Goal: Task Accomplishment & Management: Use online tool/utility

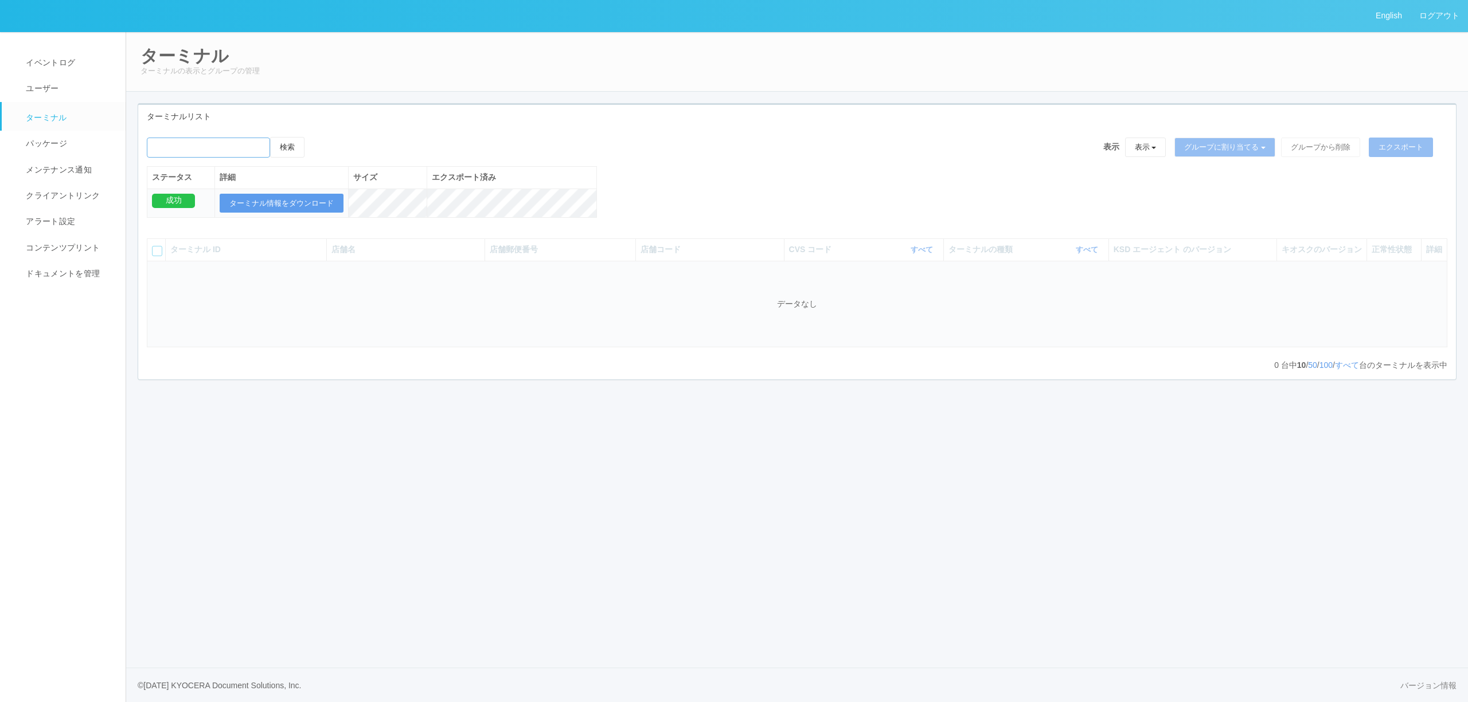
click at [256, 144] on input "emailSearch" at bounding box center [208, 148] width 123 height 20
type input "[PERSON_NAME]区役所"
click at [270, 137] on button "検索" at bounding box center [287, 147] width 34 height 21
click at [303, 142] on button "検索" at bounding box center [287, 147] width 34 height 21
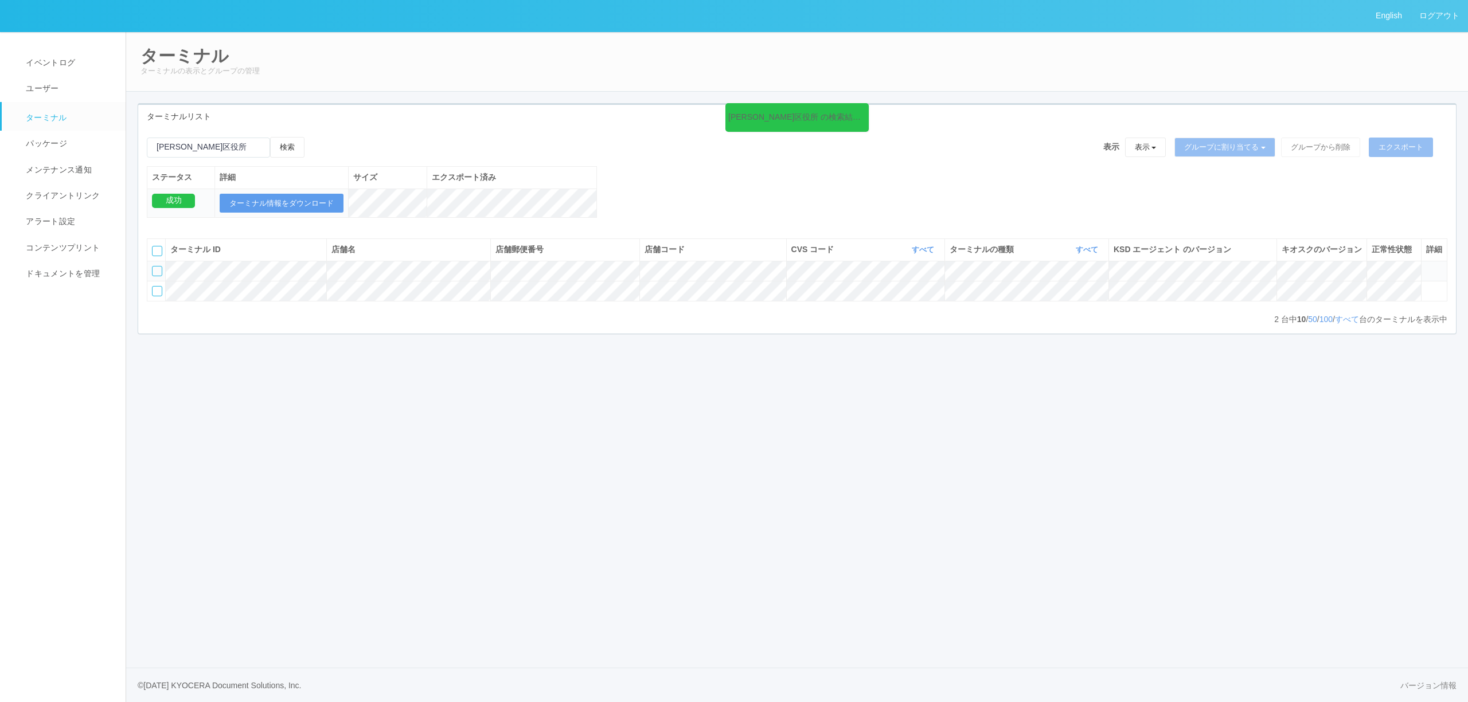
click at [1426, 266] on icon at bounding box center [1426, 266] width 0 height 0
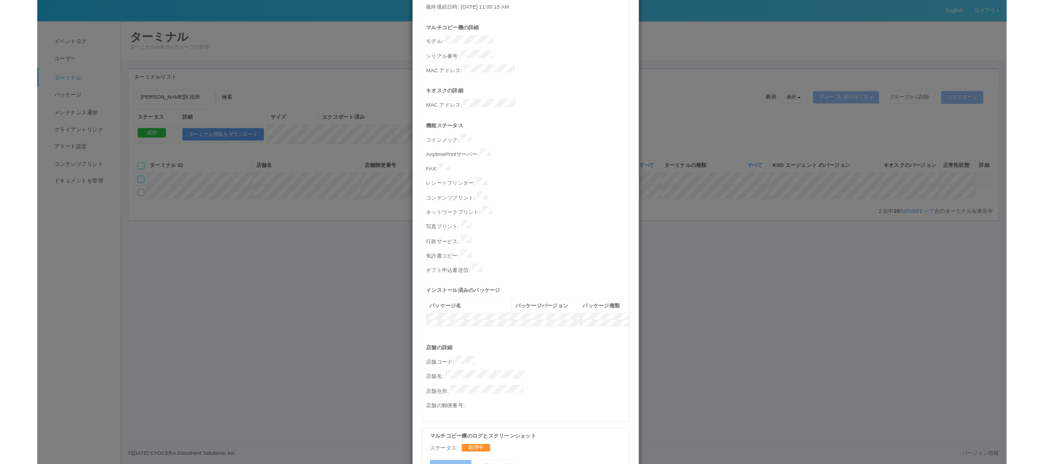
scroll to position [306, 0]
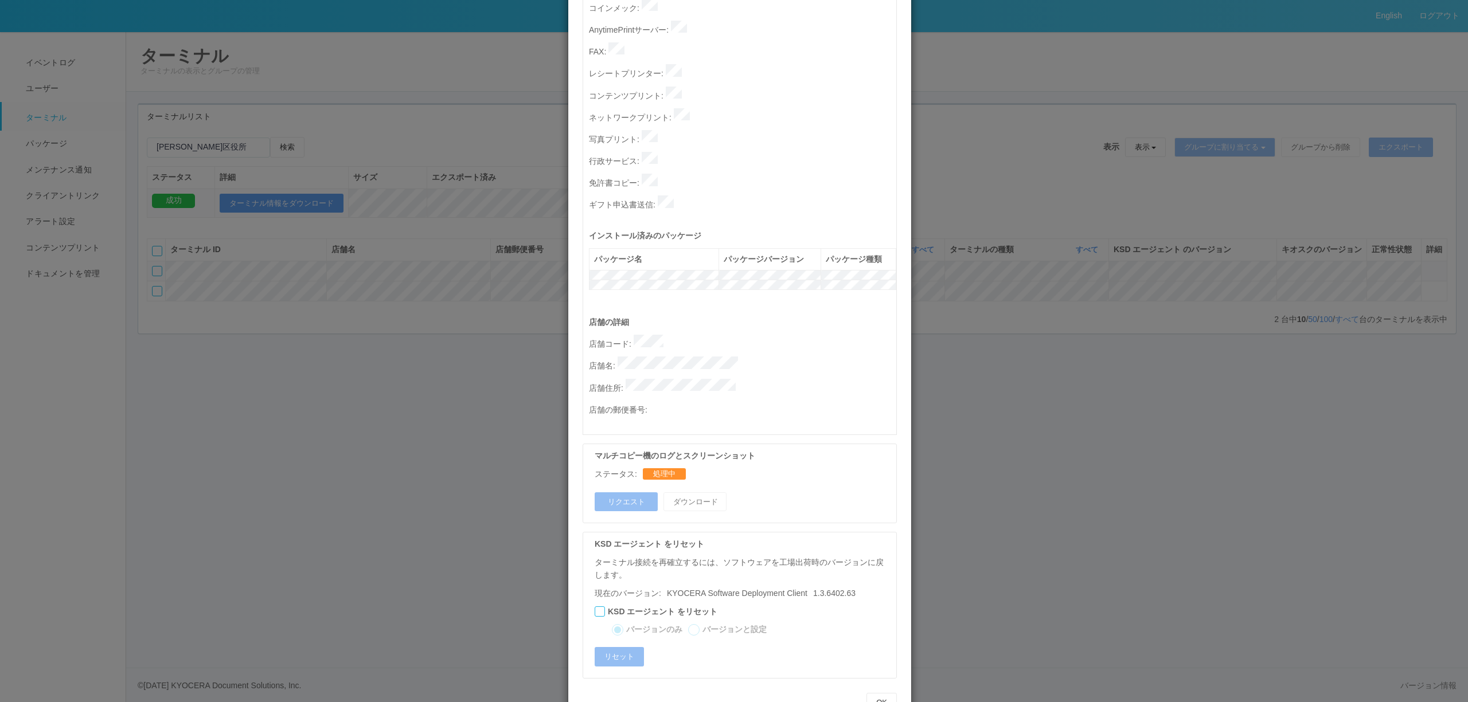
click at [1000, 363] on div "ターミナルの詳細 詳細 S.M.A.R.T 接続ステータス 最終接続日時 : [DATE] 11:05:15 AM マルチコピー機の詳細 モデル : シリアル…" at bounding box center [734, 351] width 1468 height 702
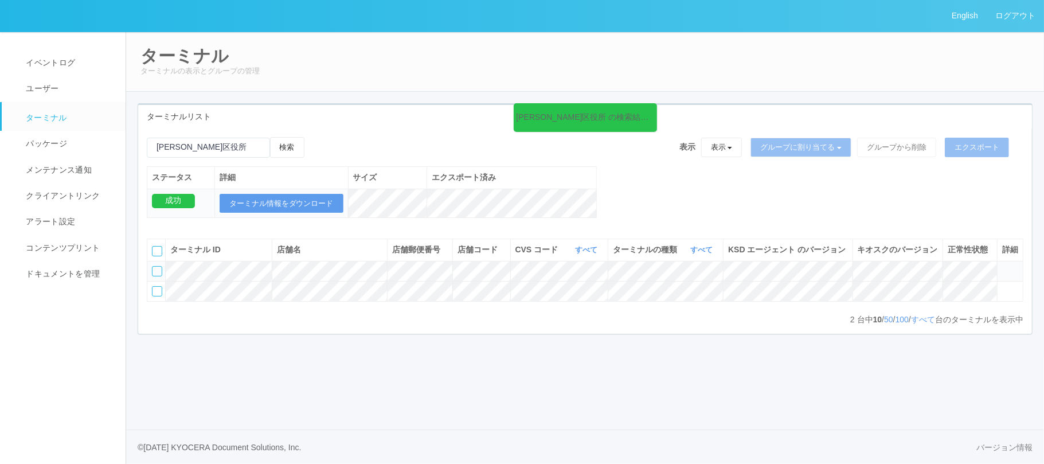
click at [999, 278] on tr at bounding box center [585, 271] width 876 height 20
click at [1002, 266] on icon at bounding box center [1002, 266] width 0 height 0
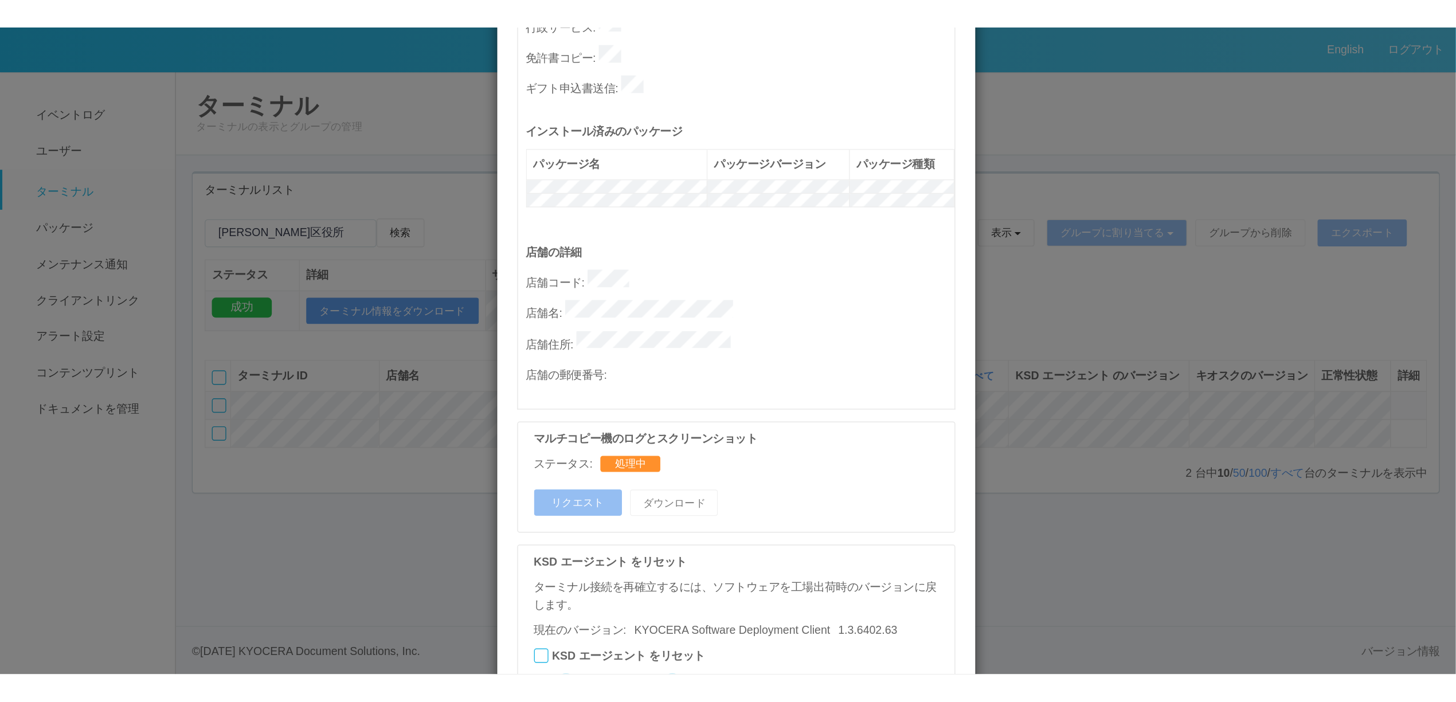
scroll to position [535, 0]
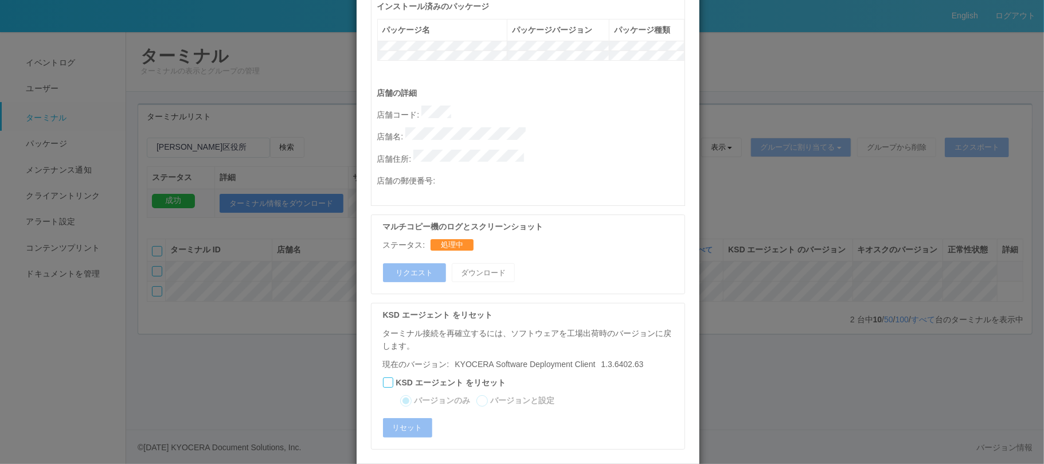
drag, startPoint x: 145, startPoint y: 315, endPoint x: 118, endPoint y: 308, distance: 27.8
click at [144, 316] on div "ターミナルの詳細 詳細 S.M.A.R.T 接続ステータス 最終接続日時 : [DATE] 11:05:15 AM マルチコピー機の詳細 モデル : シリアル…" at bounding box center [522, 232] width 1044 height 464
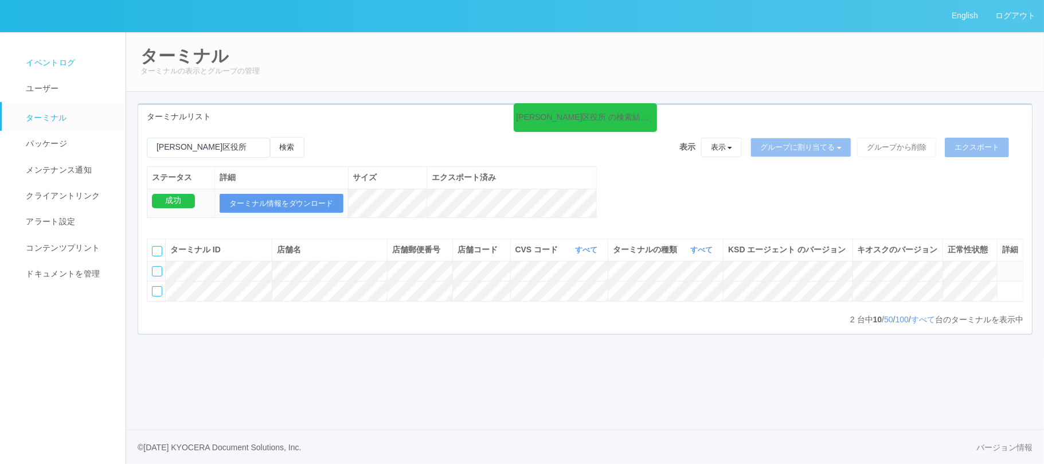
click at [34, 62] on span "イベントログ" at bounding box center [49, 62] width 52 height 9
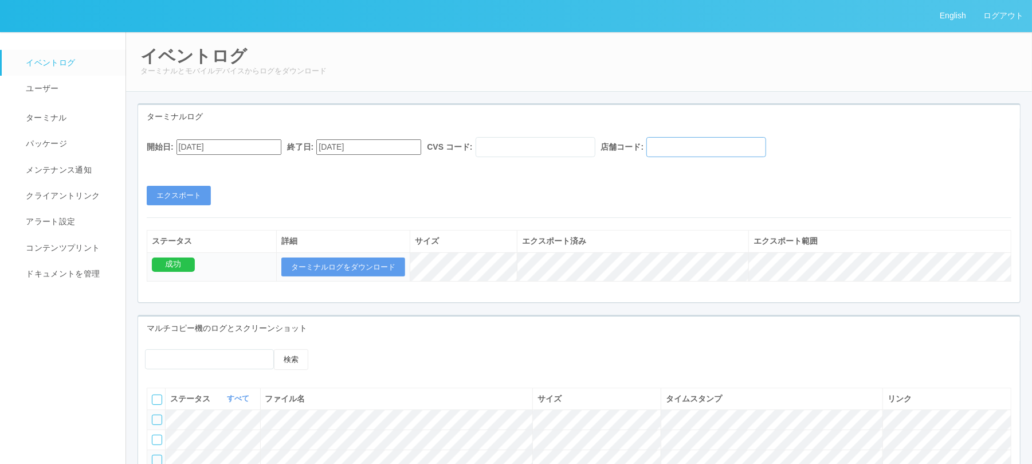
click at [766, 149] on input "text" at bounding box center [707, 147] width 120 height 20
drag, startPoint x: 785, startPoint y: 149, endPoint x: 740, endPoint y: 296, distance: 154.3
click at [740, 296] on div "開始日: [DATE] 終了日: [DATE] CVS コード: 店舗コード: エクスポート ステータス 詳細 サイズ エクスポート済み エクスポート範囲 成…" at bounding box center [579, 215] width 882 height 174
click at [60, 114] on span "ターミナル" at bounding box center [45, 117] width 44 height 9
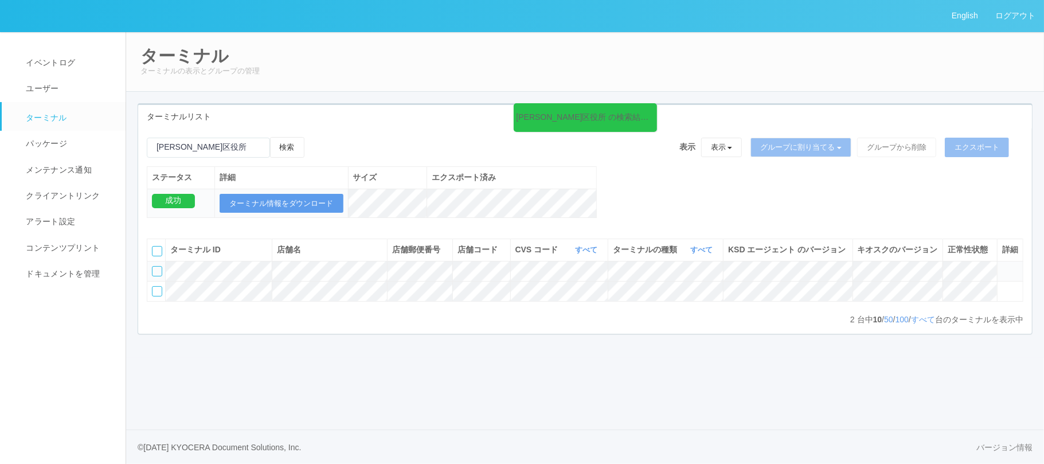
click at [81, 48] on ul "イベントログ ユーザー ターミナル パッケージ メンテナンス通知 クライアントリンク アラート設定 コンテンツプリント ドキュメントを管理" at bounding box center [68, 160] width 136 height 256
click at [76, 58] on link "イベントログ" at bounding box center [69, 63] width 134 height 26
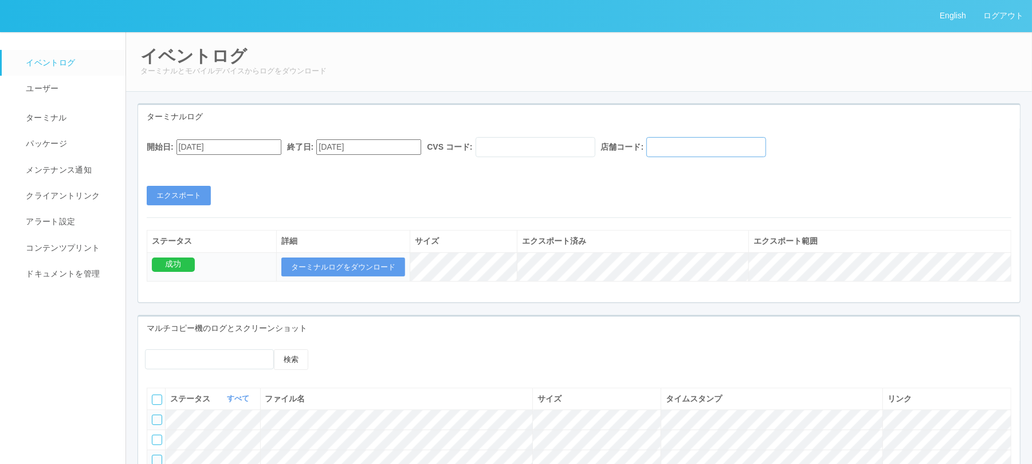
click at [691, 151] on input "text" at bounding box center [707, 147] width 120 height 20
paste input "230010"
type input "230010"
click at [276, 147] on input "[DATE]" at bounding box center [229, 146] width 105 height 15
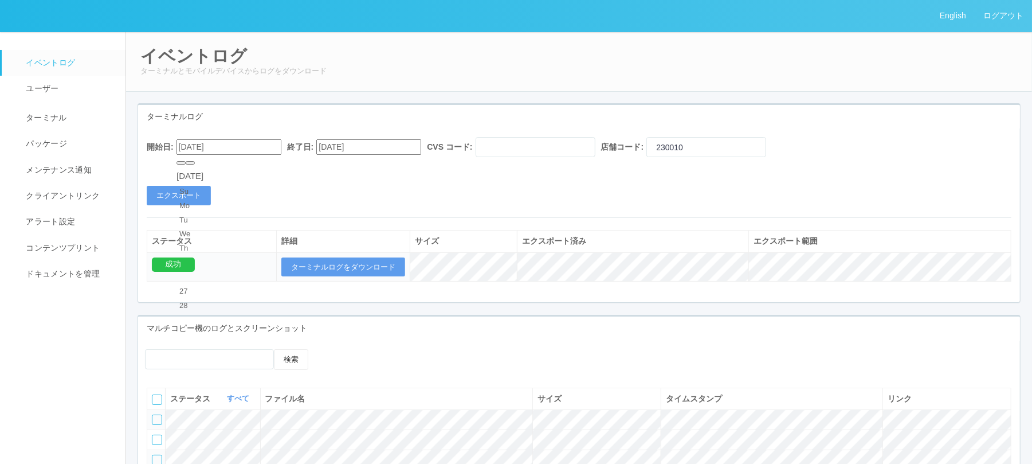
type input "[DATE]"
click at [170, 194] on button "エクスポート" at bounding box center [179, 195] width 64 height 19
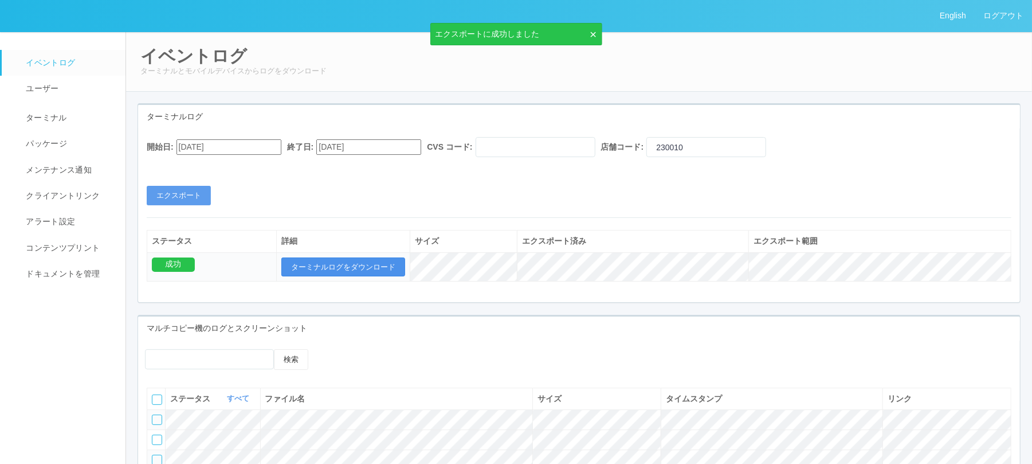
click at [317, 265] on button "ターミナルログをダウンロード" at bounding box center [343, 266] width 124 height 19
